Goal: Task Accomplishment & Management: Manage account settings

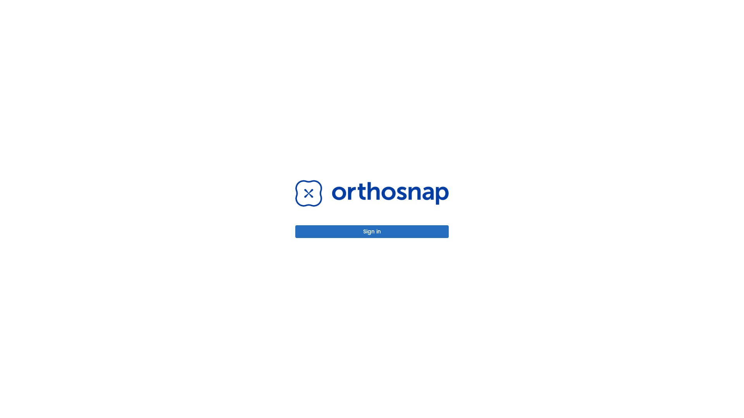
click at [372, 232] on button "Sign in" at bounding box center [371, 231] width 153 height 13
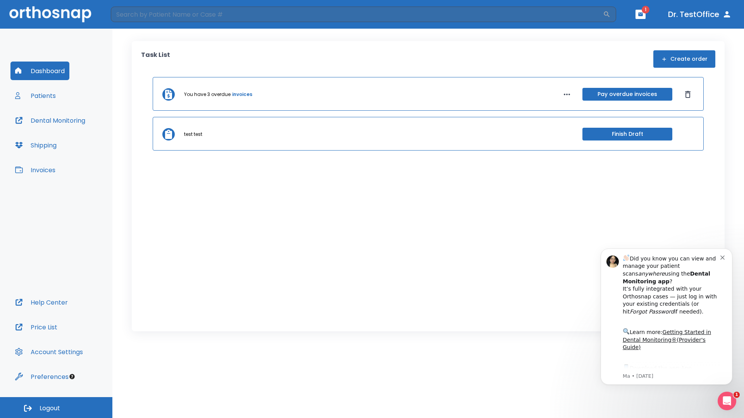
click at [56, 408] on span "Logout" at bounding box center [50, 408] width 21 height 9
